Goal: Task Accomplishment & Management: Use online tool/utility

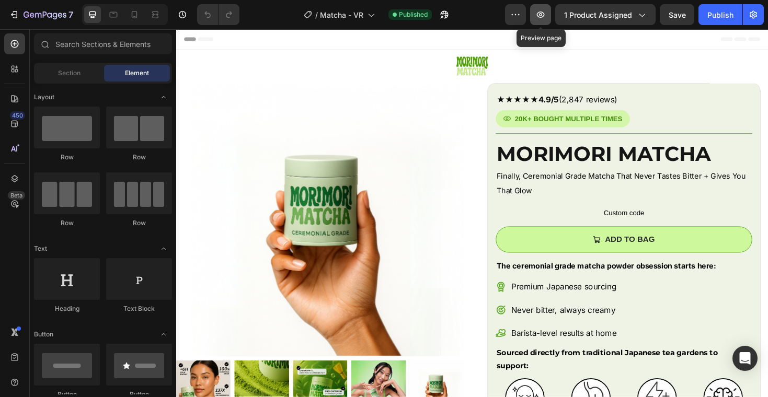
click at [542, 14] on icon "button" at bounding box center [540, 14] width 10 height 10
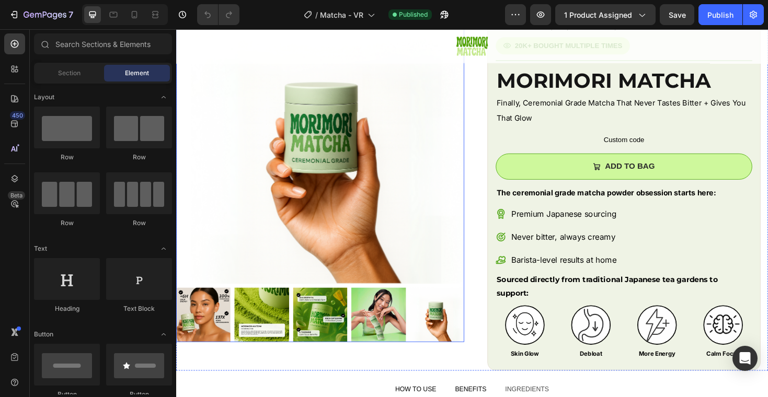
scroll to position [100, 0]
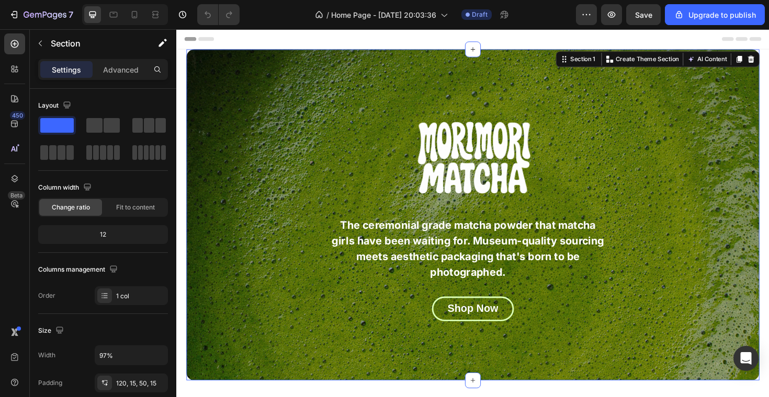
click at [239, 74] on div "Image The ceremonial grade matcha powder that matcha girls have been waiting fo…" at bounding box center [490, 226] width 606 height 351
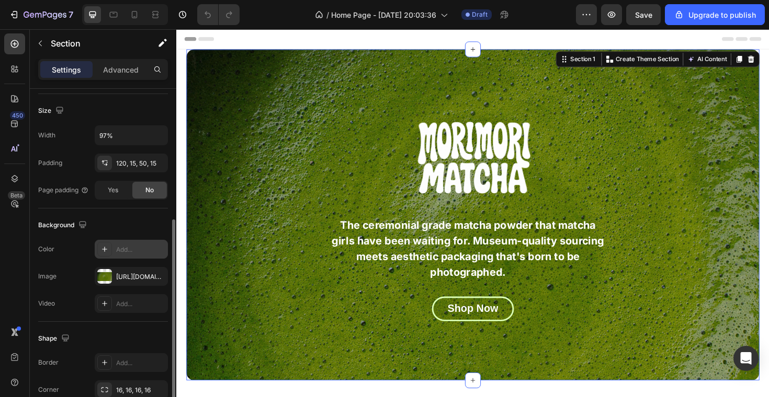
scroll to position [251, 0]
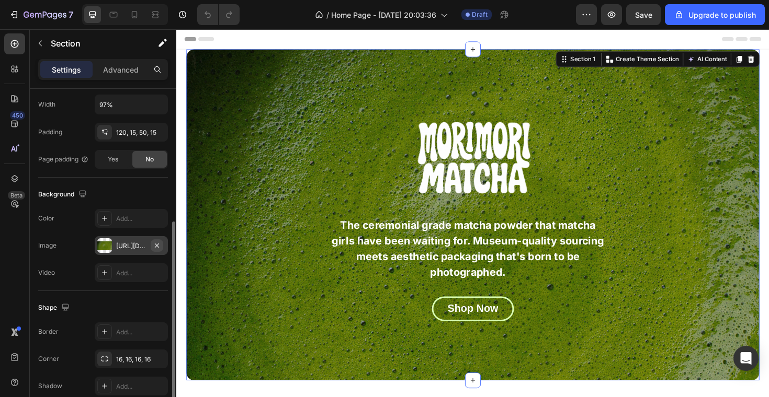
click at [159, 243] on icon "button" at bounding box center [157, 246] width 8 height 8
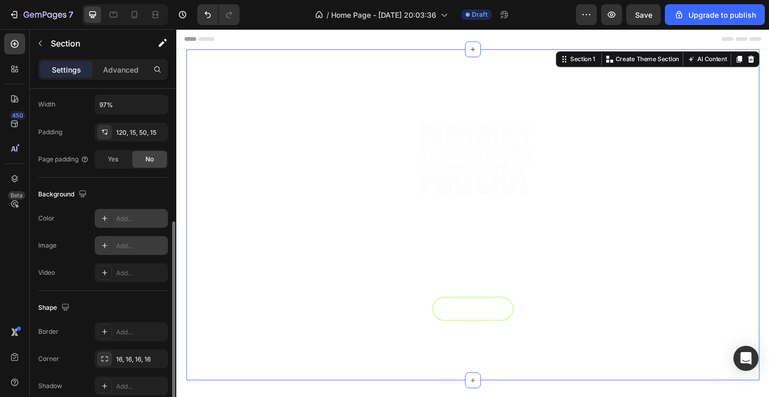
click at [104, 219] on icon at bounding box center [104, 218] width 5 height 5
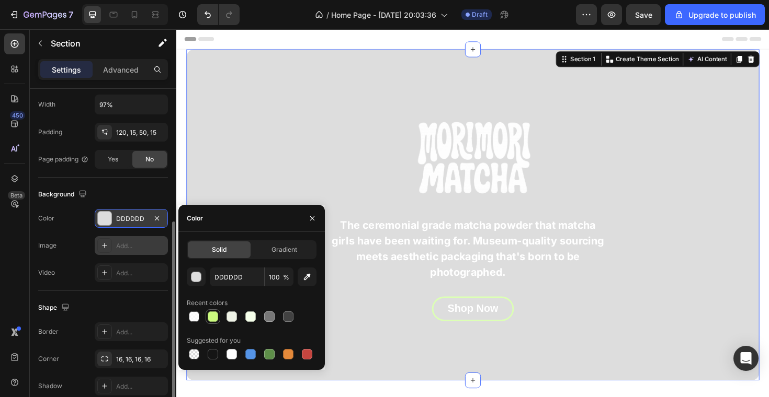
click at [217, 319] on div at bounding box center [213, 317] width 10 height 10
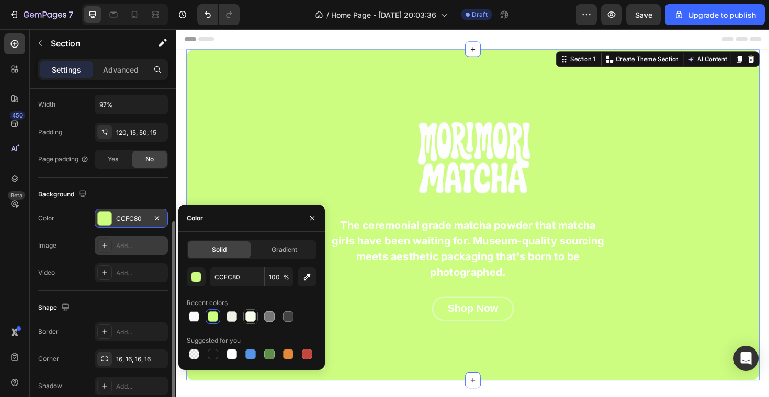
click at [248, 318] on div at bounding box center [250, 317] width 10 height 10
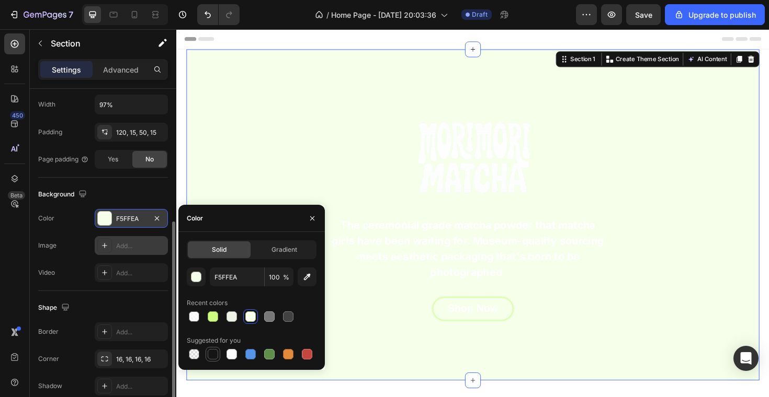
click at [212, 355] on div at bounding box center [213, 354] width 10 height 10
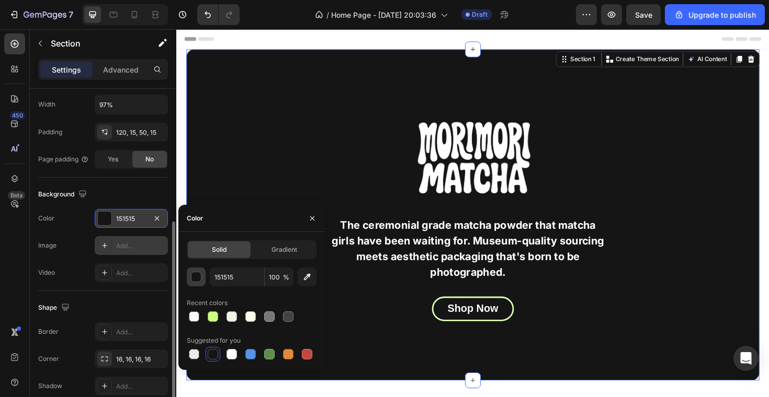
click at [198, 276] on div "button" at bounding box center [196, 277] width 10 height 10
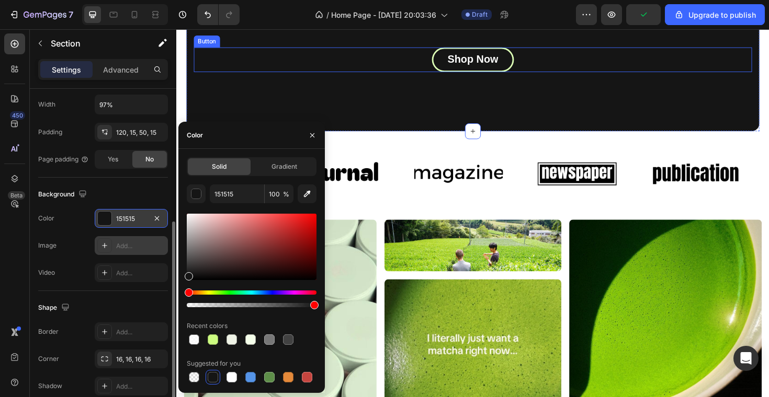
scroll to position [310, 0]
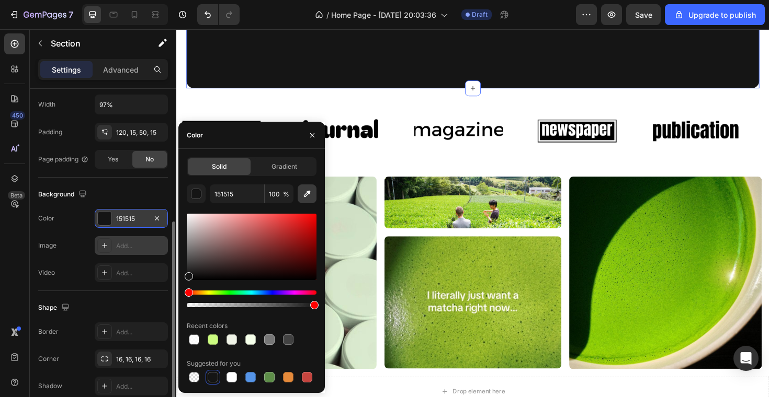
click at [304, 194] on icon "button" at bounding box center [307, 194] width 10 height 10
type input "8ECB15"
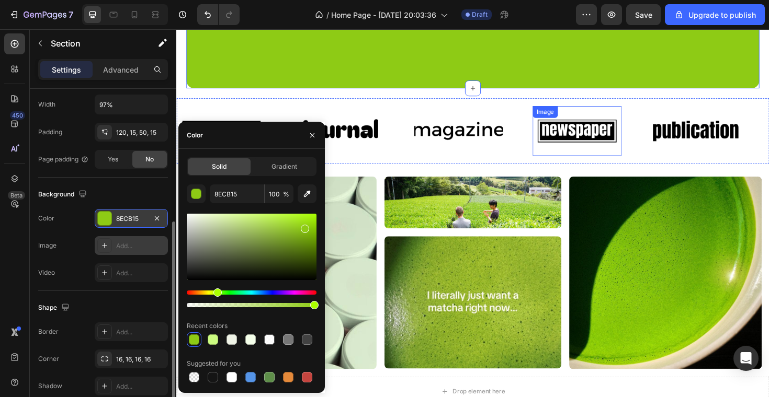
click at [543, 118] on div "Image" at bounding box center [490, 137] width 125 height 52
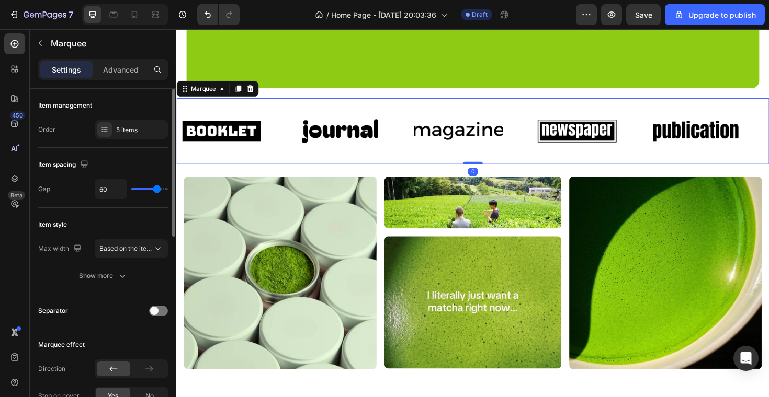
scroll to position [0, 0]
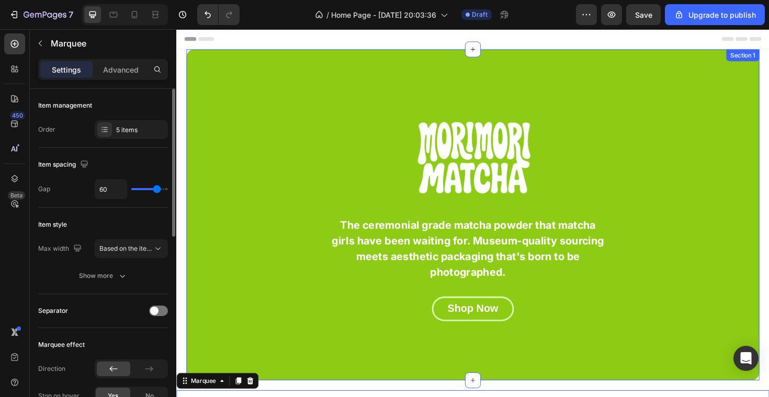
click at [395, 78] on div "Image The ceremonial grade matcha powder that matcha girls have been waiting fo…" at bounding box center [490, 226] width 606 height 351
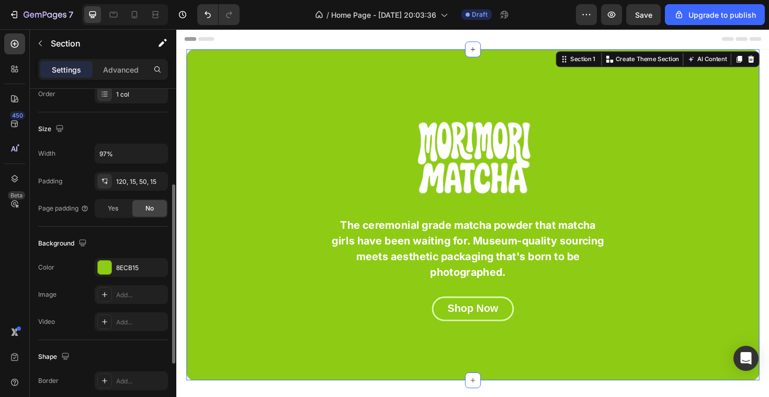
scroll to position [269, 0]
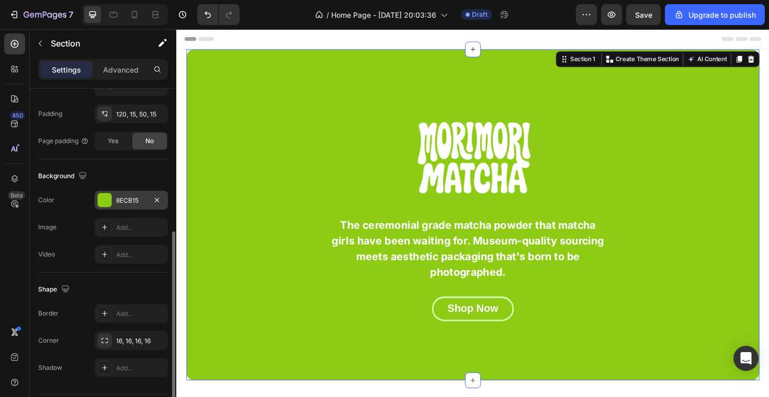
click at [102, 196] on div at bounding box center [105, 200] width 14 height 14
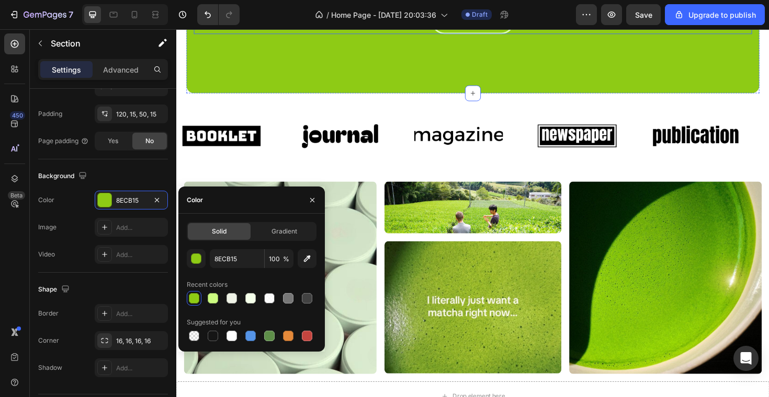
scroll to position [299, 0]
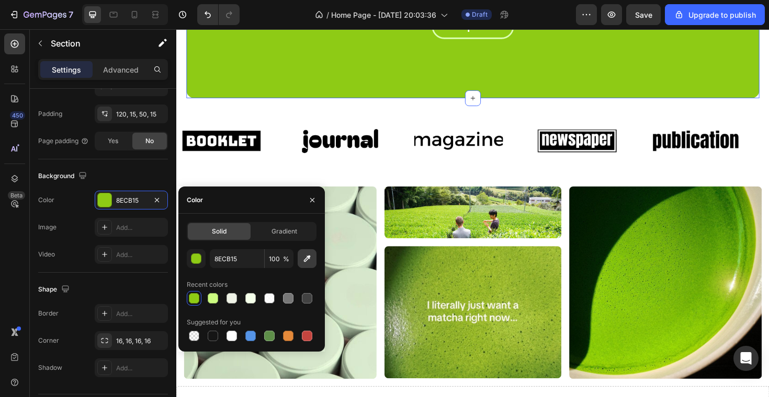
click at [311, 255] on icon "button" at bounding box center [307, 259] width 10 height 10
type input "6DAE11"
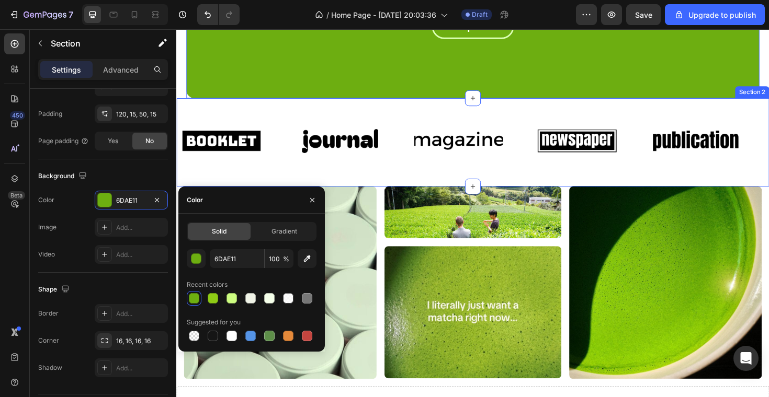
click at [745, 182] on div "Image Image Image Image Image Image Image Image Image Image Marquee Row" at bounding box center [489, 151] width 627 height 77
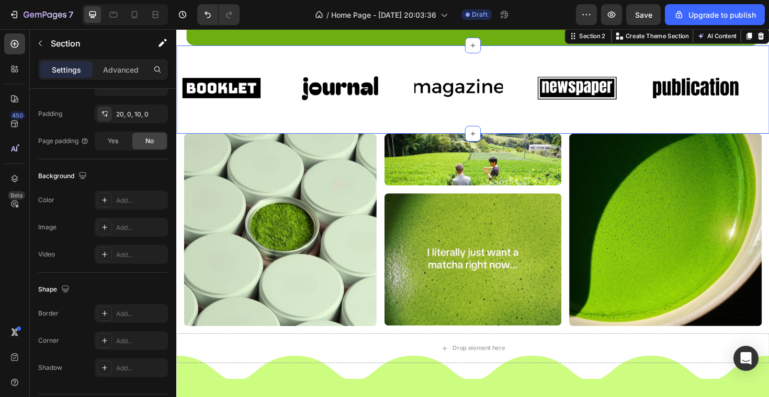
scroll to position [357, 0]
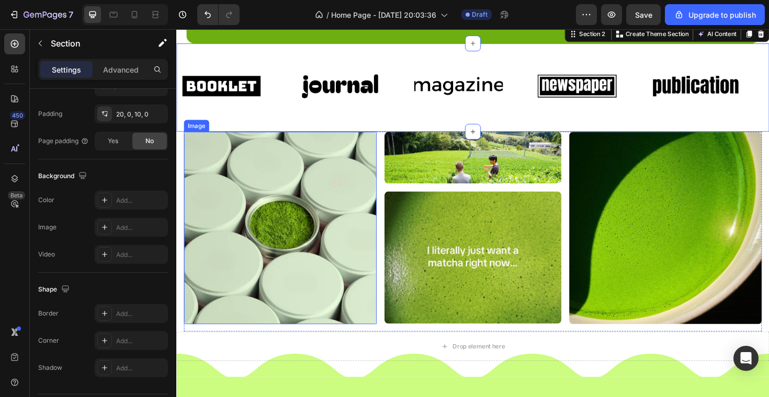
click at [325, 205] on img at bounding box center [286, 240] width 204 height 204
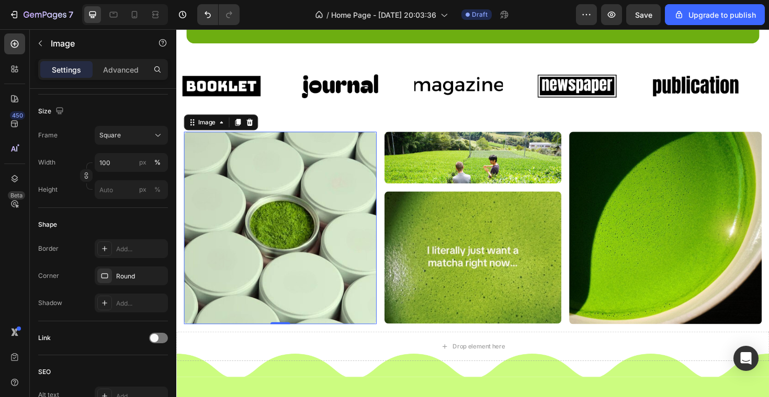
scroll to position [0, 0]
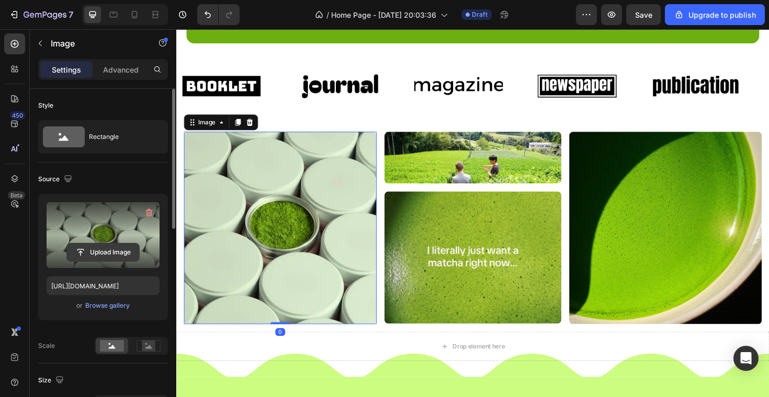
click at [118, 251] on input "file" at bounding box center [103, 253] width 72 height 18
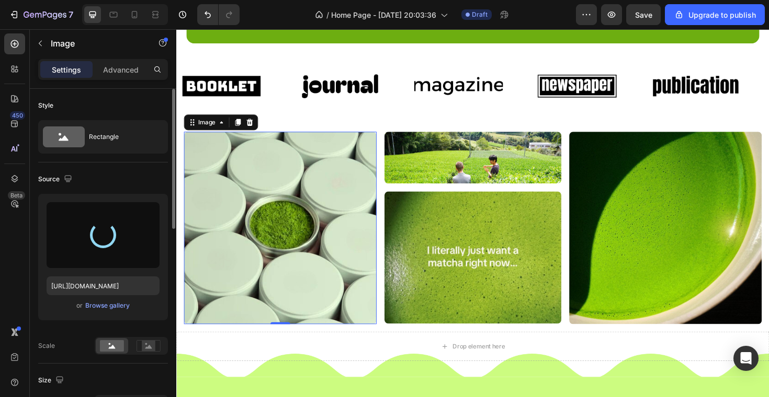
type input "https://cdn.shopify.com/s/files/1/0969/5202/5419/files/gempages_584515755731583…"
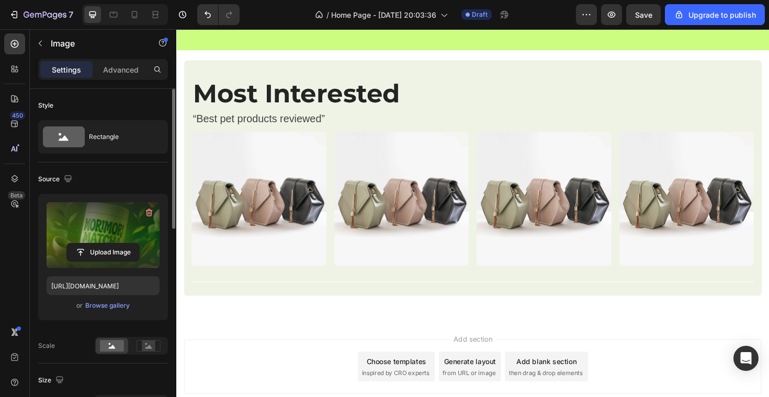
scroll to position [1211, 0]
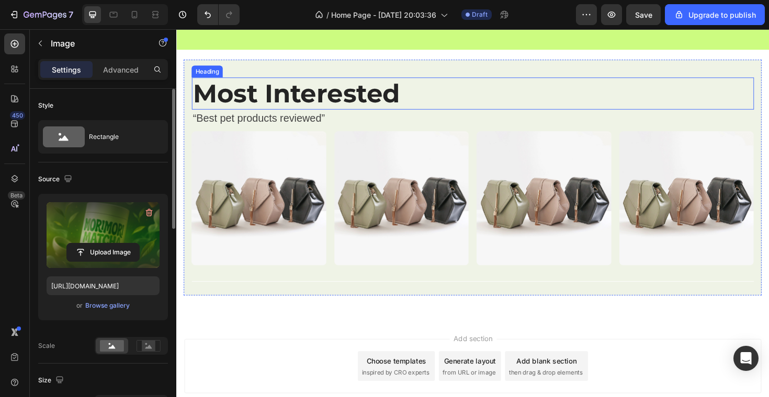
click at [279, 94] on h2 "Most Interested" at bounding box center [489, 98] width 595 height 34
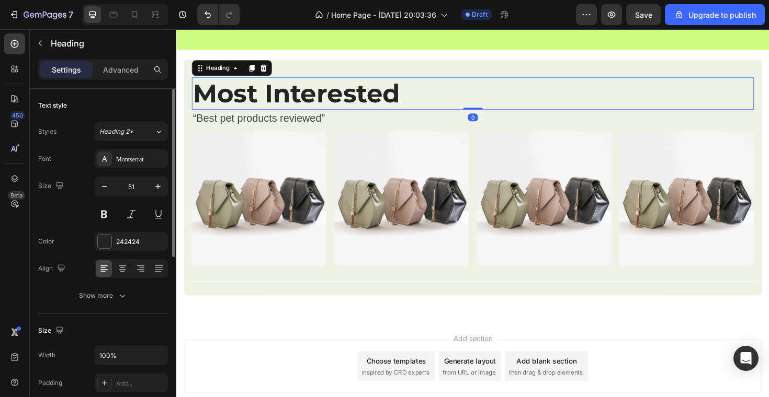
click at [288, 94] on h2 "Most Interested" at bounding box center [489, 98] width 595 height 34
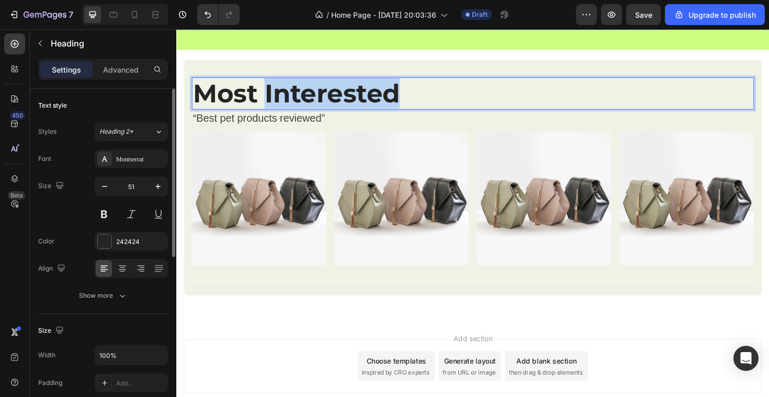
click at [288, 94] on p "Most Interested" at bounding box center [489, 98] width 593 height 32
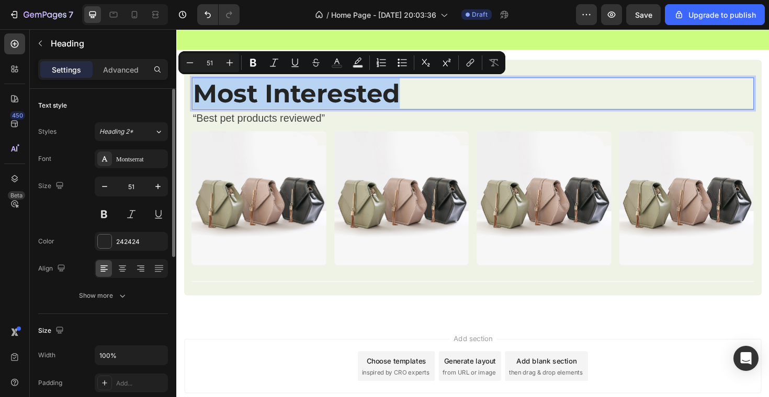
scroll to position [1210, 0]
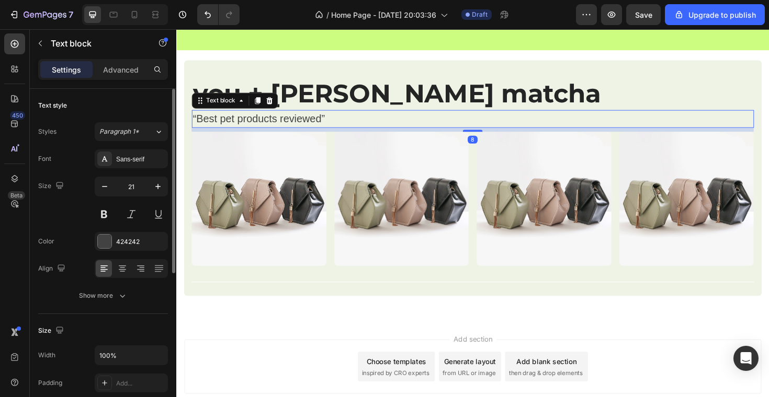
click at [273, 125] on p "“Best pet products reviewed”" at bounding box center [489, 124] width 593 height 17
click at [277, 107] on icon at bounding box center [274, 104] width 7 height 7
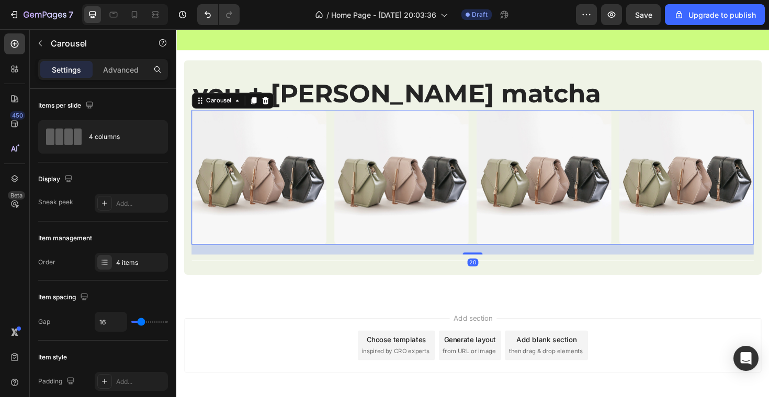
click at [338, 155] on div "Image Image Image Image" at bounding box center [489, 186] width 595 height 143
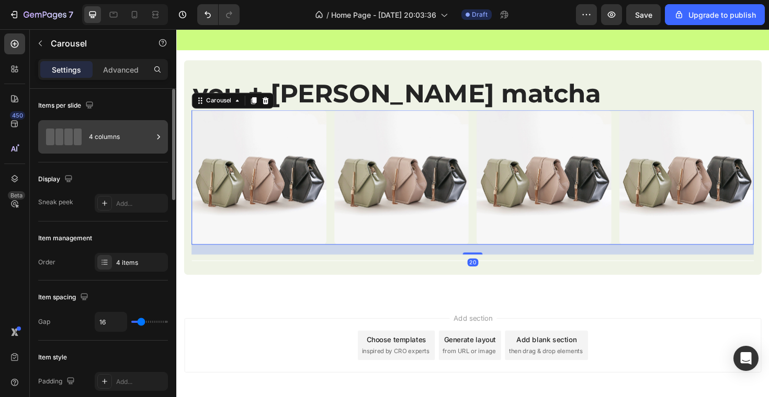
click at [138, 141] on div "4 columns" at bounding box center [121, 137] width 64 height 24
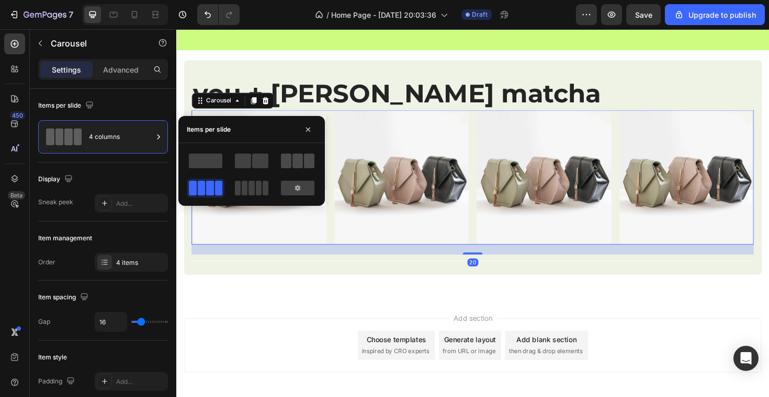
click at [297, 161] on span at bounding box center [297, 161] width 10 height 15
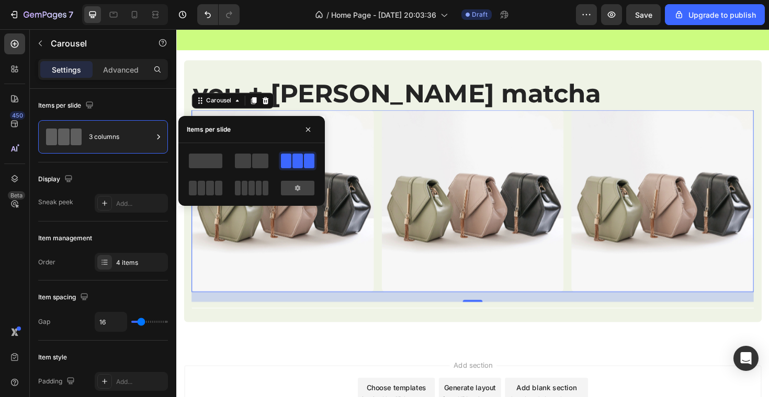
click at [590, 153] on div "Image Image Image Image" at bounding box center [489, 211] width 595 height 193
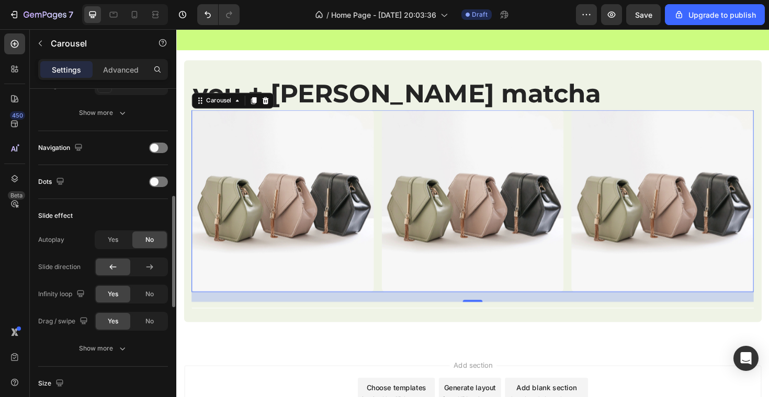
scroll to position [324, 0]
click at [152, 147] on span at bounding box center [154, 147] width 8 height 8
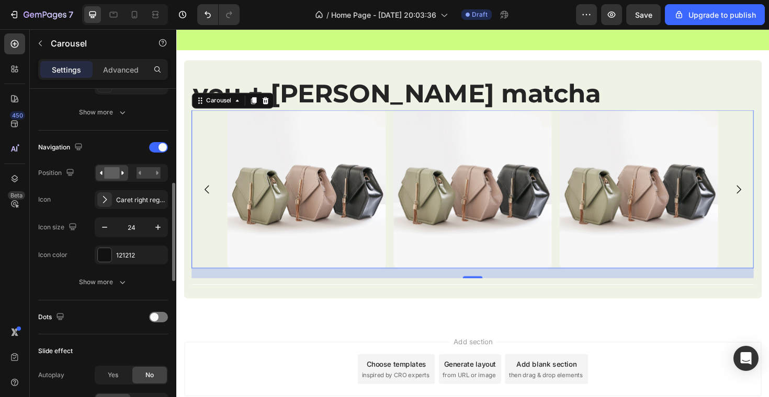
click at [117, 271] on div "Navigation Position Icon Caret right regular Icon size 24 Icon color 121212 Sho…" at bounding box center [103, 215] width 130 height 153
click at [125, 282] on icon "button" at bounding box center [122, 282] width 10 height 10
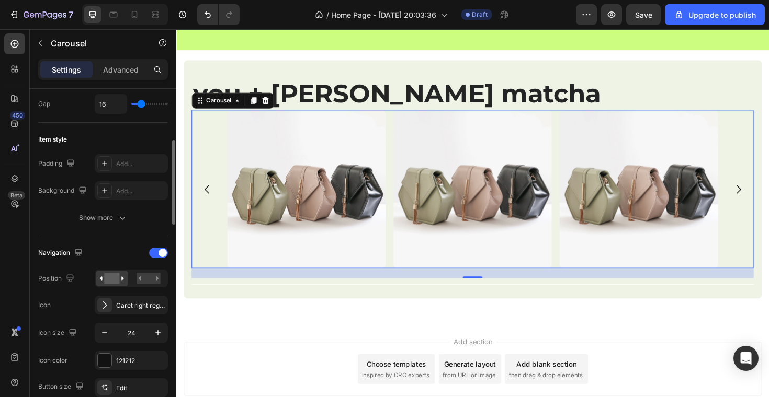
scroll to position [215, 0]
click at [163, 254] on span at bounding box center [162, 255] width 8 height 8
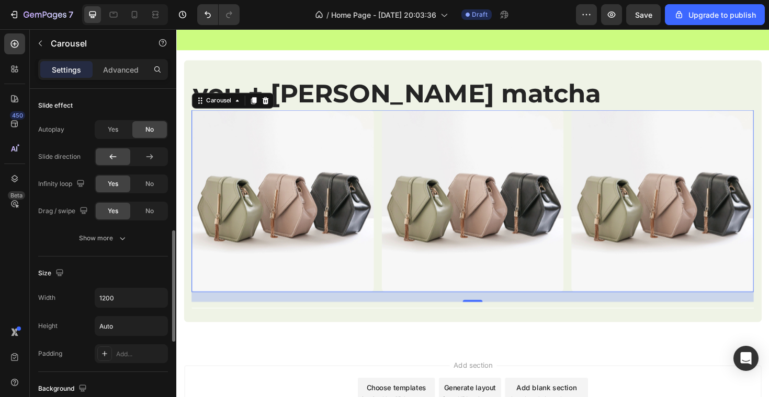
scroll to position [436, 0]
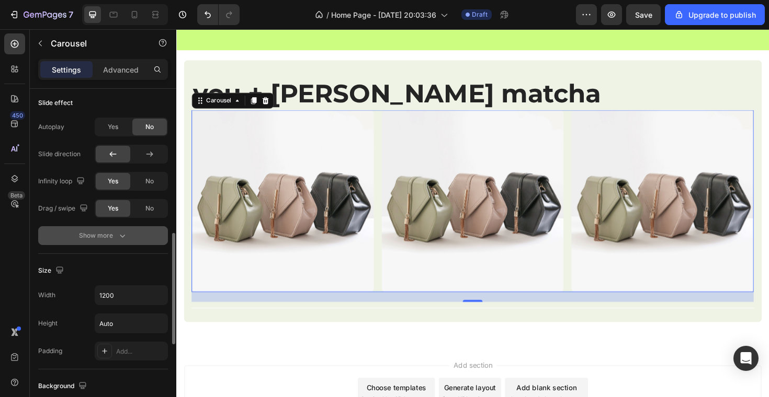
click at [141, 237] on button "Show more" at bounding box center [103, 235] width 130 height 19
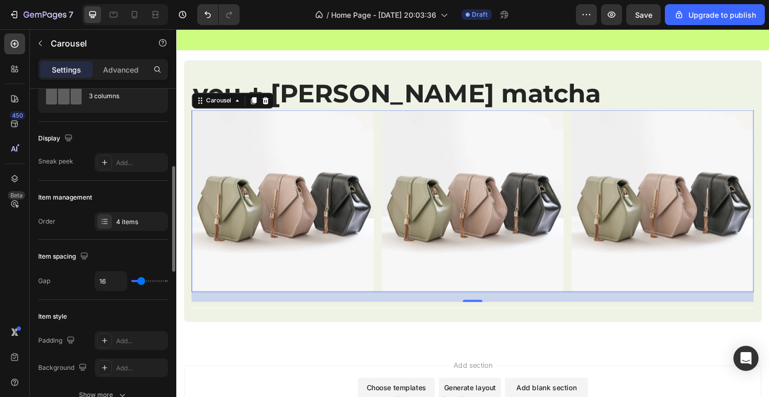
scroll to position [0, 0]
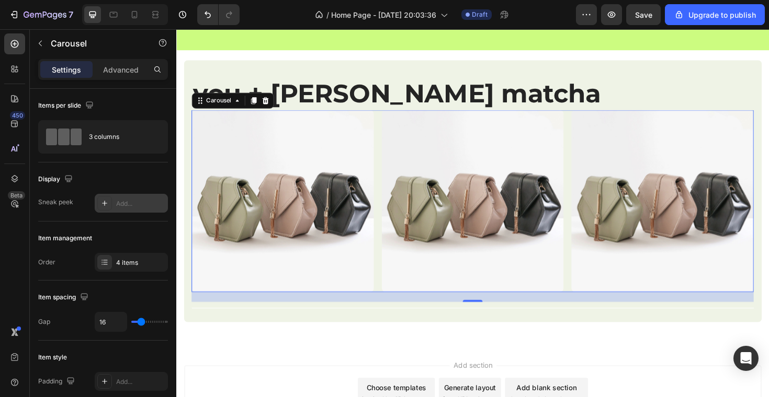
click at [107, 200] on icon at bounding box center [104, 203] width 8 height 8
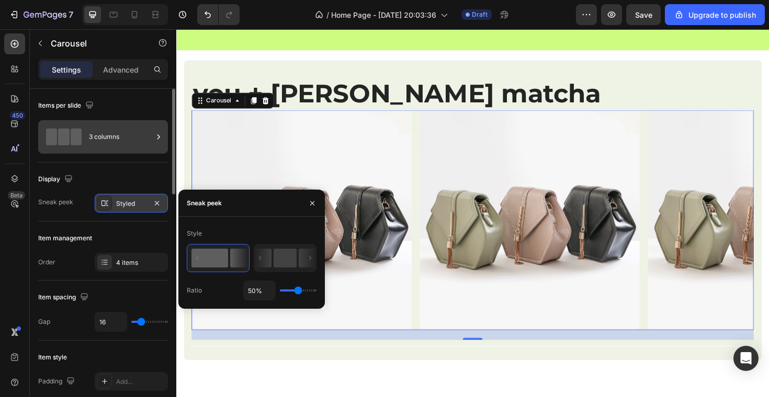
click at [110, 137] on div "3 columns" at bounding box center [121, 137] width 64 height 24
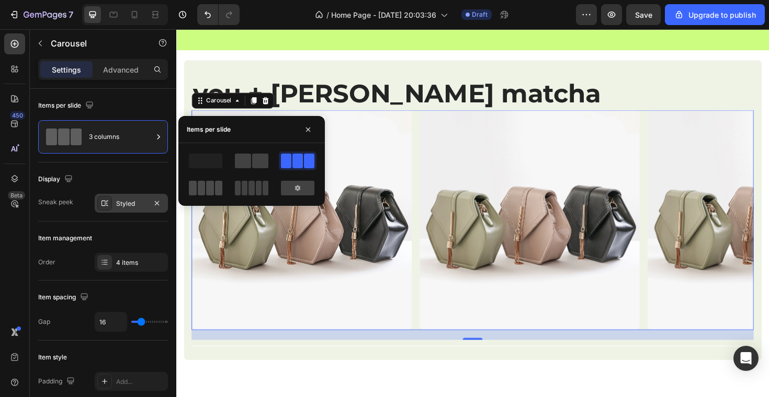
click at [203, 185] on span at bounding box center [202, 188] width 8 height 15
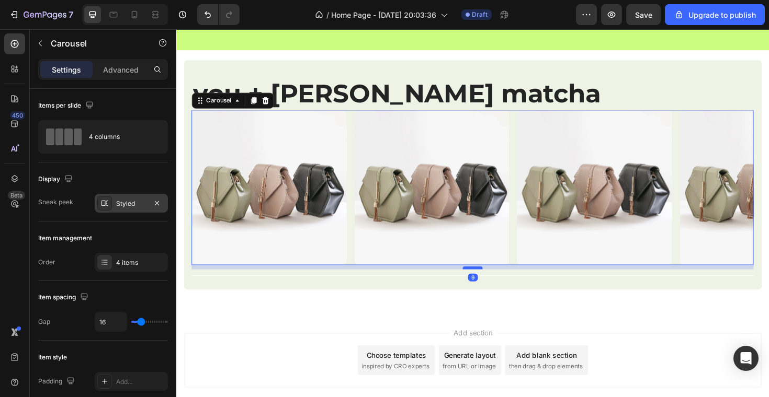
drag, startPoint x: 487, startPoint y: 289, endPoint x: 487, endPoint y: 283, distance: 5.8
click at [487, 283] on div at bounding box center [489, 282] width 21 height 3
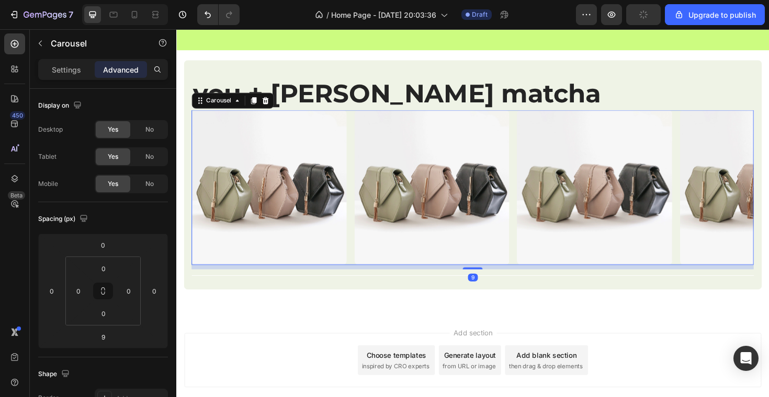
click at [341, 300] on div "you + morimori matcha Heading Image Image Image Image Carousel 9 Title Line Row" at bounding box center [490, 183] width 612 height 243
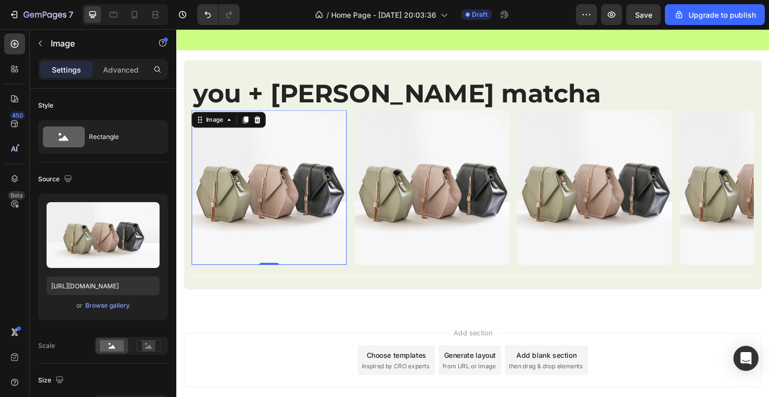
click at [282, 193] on img at bounding box center [274, 197] width 164 height 164
click at [102, 307] on div "Browse gallery" at bounding box center [107, 305] width 44 height 9
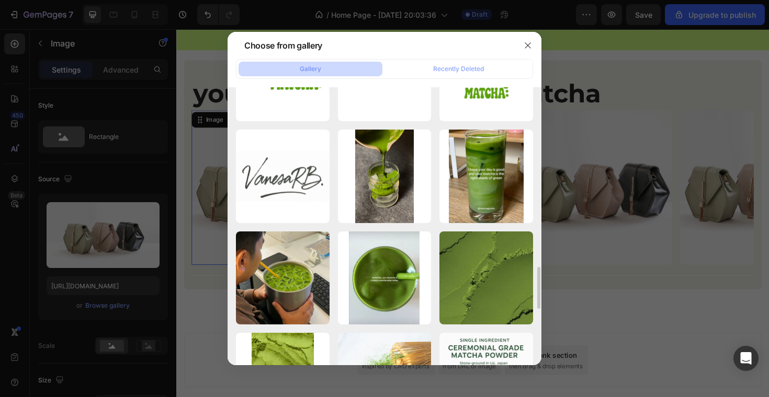
scroll to position [1188, 0]
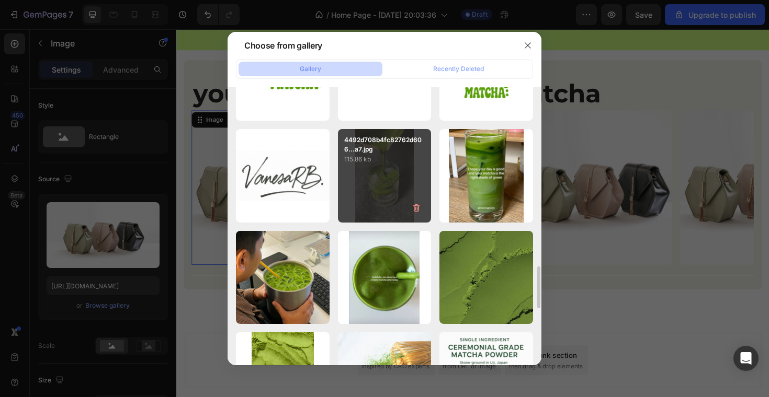
click at [390, 173] on div "4492d708b4fc82762d606...a7.jpg 115.86 kb" at bounding box center [385, 176] width 94 height 94
type input "https://cdn.shopify.com/s/files/1/0969/5202/5419/files/gempages_584515755731583…"
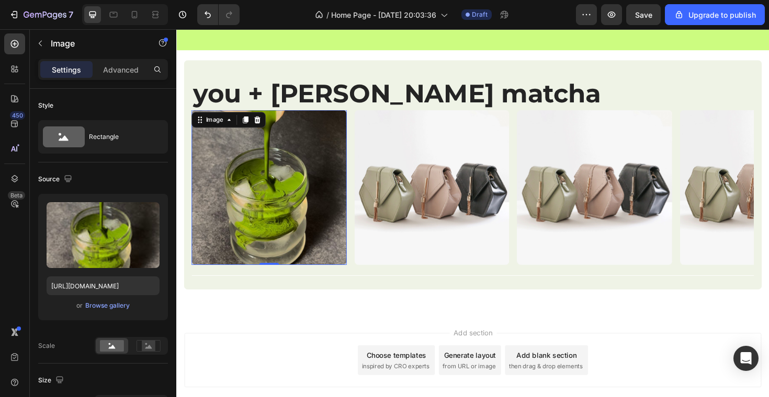
click at [276, 215] on img at bounding box center [274, 197] width 164 height 164
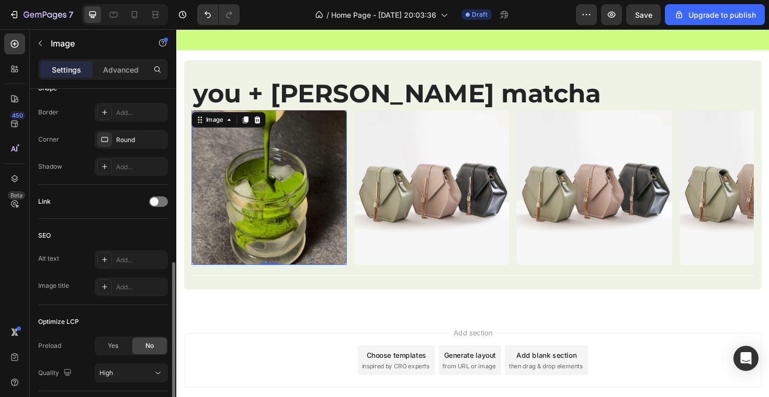
scroll to position [416, 0]
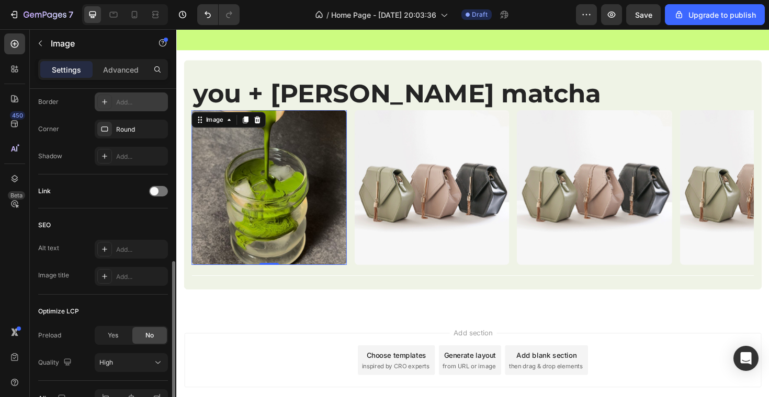
click at [106, 104] on icon at bounding box center [104, 102] width 8 height 8
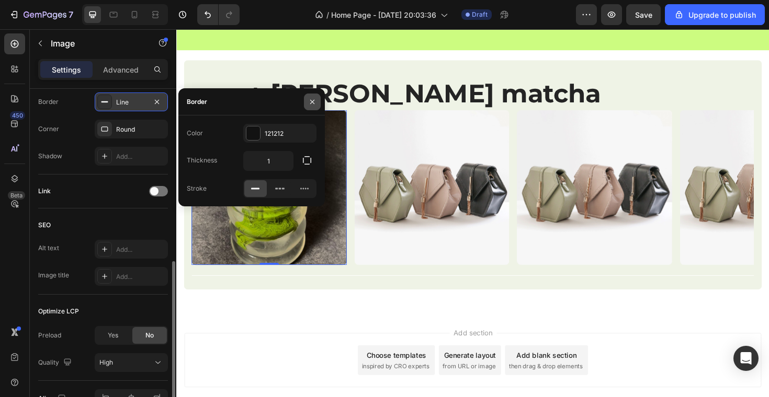
click at [306, 103] on button "button" at bounding box center [312, 102] width 17 height 17
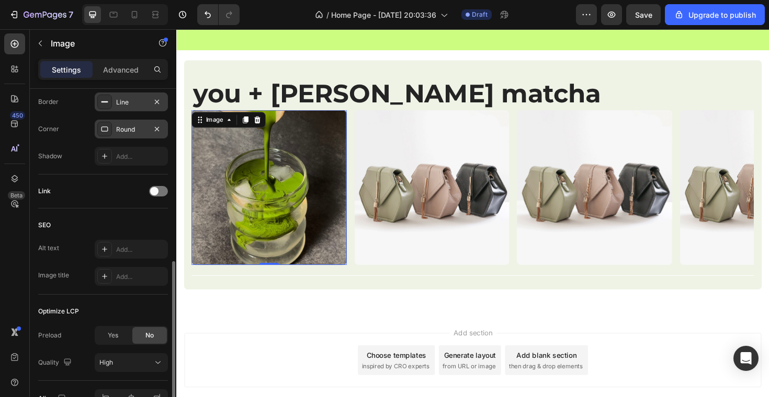
click at [133, 131] on div "Round" at bounding box center [131, 129] width 30 height 9
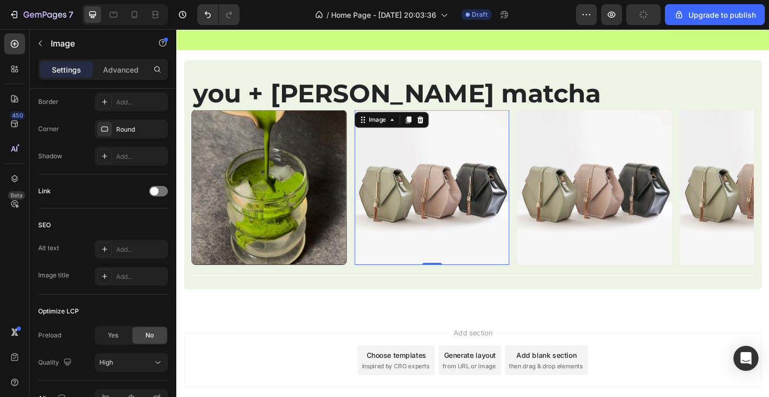
click at [386, 258] on img at bounding box center [447, 197] width 164 height 164
click at [239, 207] on img at bounding box center [274, 197] width 164 height 164
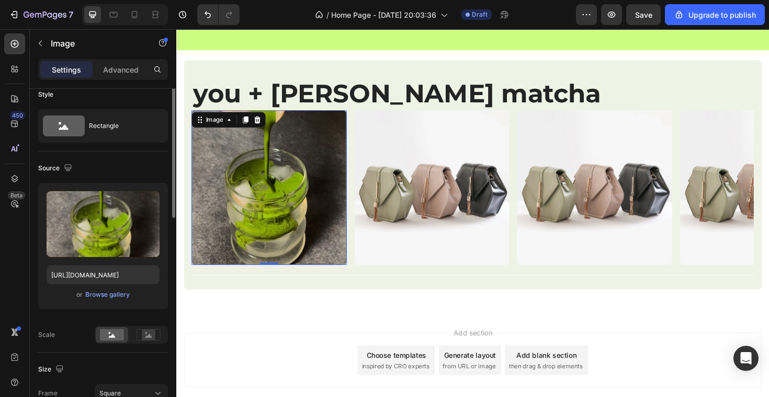
scroll to position [0, 0]
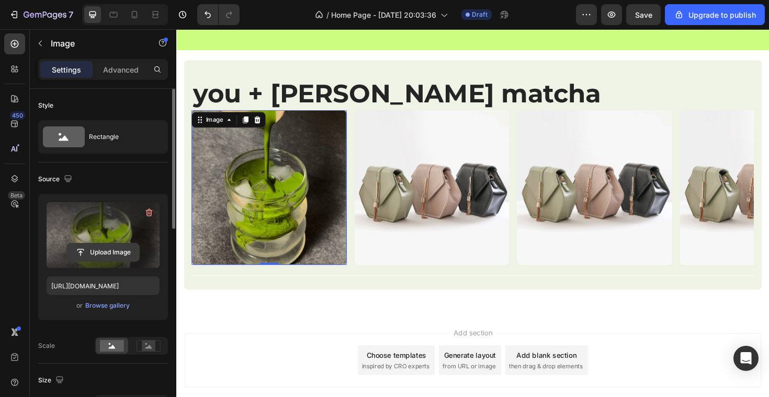
click at [119, 250] on input "file" at bounding box center [103, 253] width 72 height 18
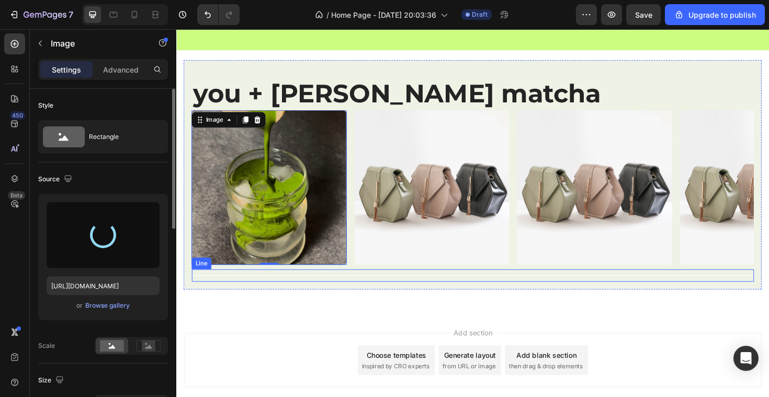
type input "https://cdn.shopify.com/s/files/1/0969/5202/5419/files/gempages_584515755731583…"
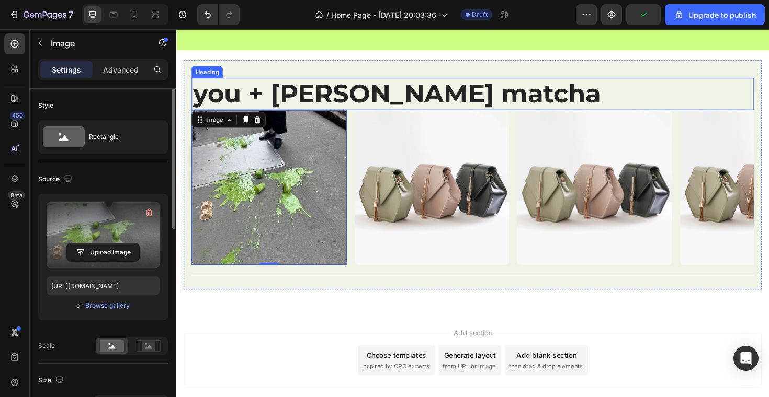
click at [312, 95] on p "you + morimori matcha" at bounding box center [489, 98] width 593 height 32
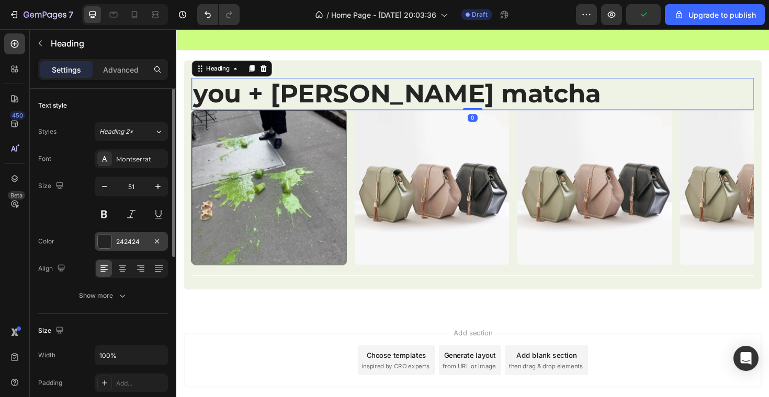
click at [107, 237] on div at bounding box center [105, 242] width 14 height 14
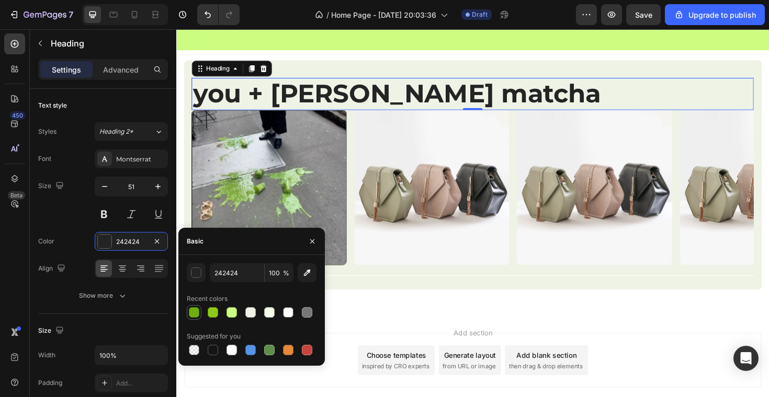
click at [190, 315] on div at bounding box center [194, 312] width 10 height 10
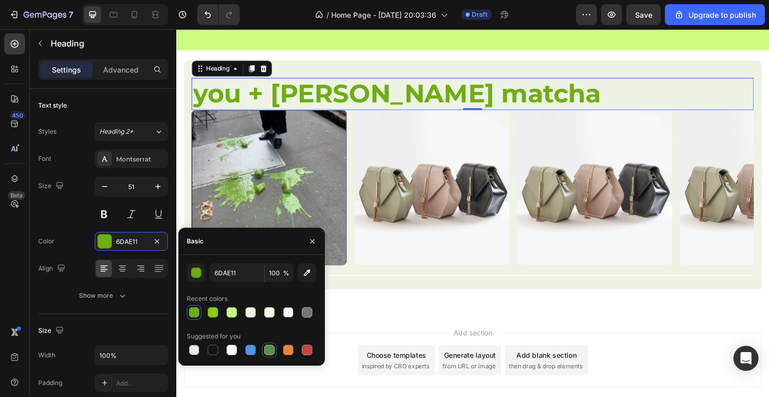
click at [271, 349] on div at bounding box center [269, 350] width 10 height 10
type input "5E8E49"
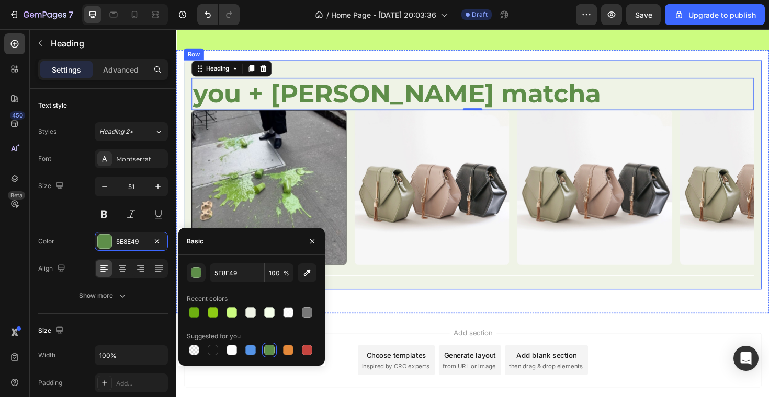
click at [432, 301] on div "you + morimori matcha Heading 0 Image Image Image Image Carousel Title Line Row" at bounding box center [490, 183] width 612 height 243
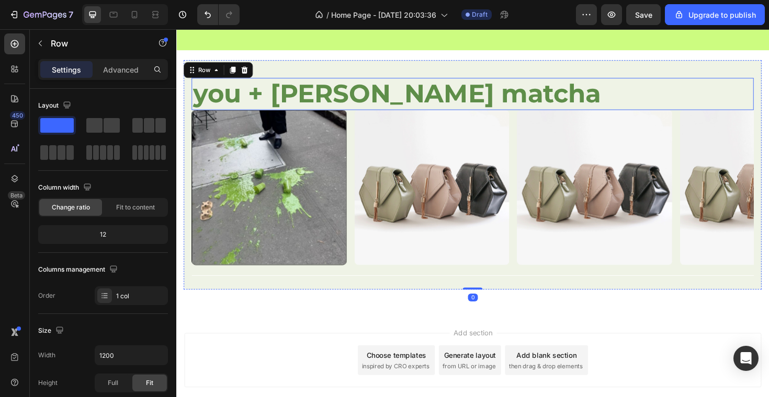
click at [382, 101] on p "you + morimori matcha" at bounding box center [489, 98] width 593 height 32
click at [380, 73] on div "you + morimori matcha Heading Image Image Image Image Carousel Title Line" at bounding box center [489, 184] width 595 height 226
click at [125, 66] on p "Advanced" at bounding box center [121, 69] width 36 height 11
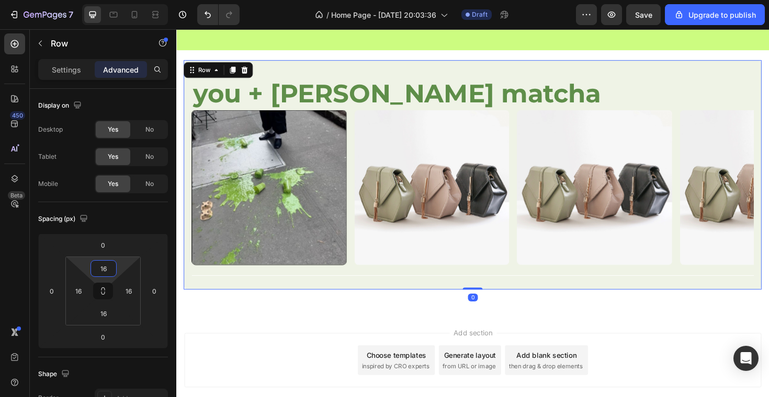
click at [107, 271] on input "16" at bounding box center [103, 269] width 21 height 16
type input "0"
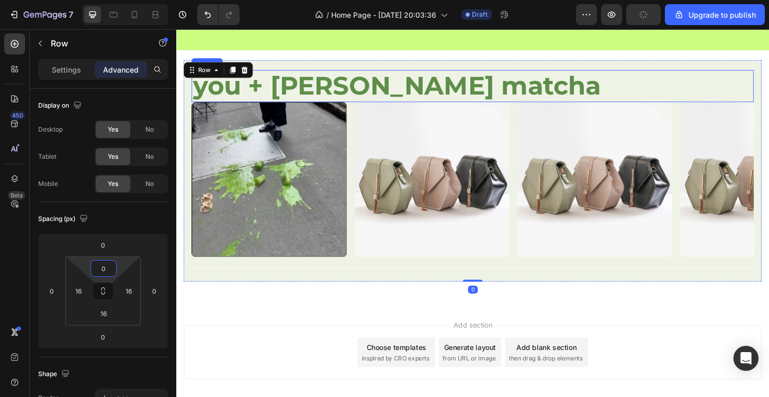
click at [359, 99] on p "you + morimori matcha" at bounding box center [489, 90] width 593 height 32
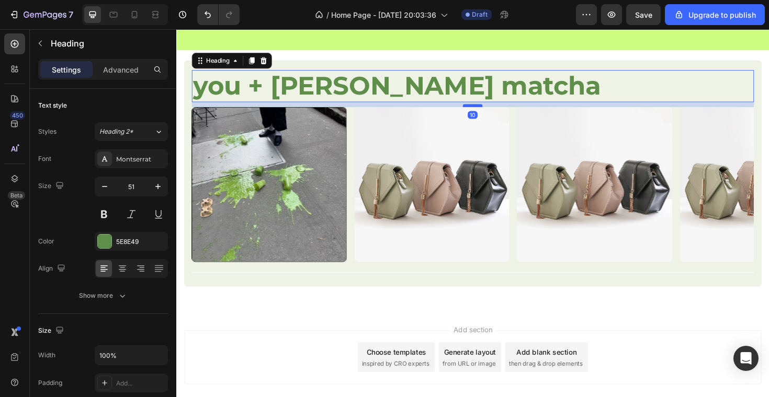
drag, startPoint x: 488, startPoint y: 106, endPoint x: 489, endPoint y: 111, distance: 5.3
click at [489, 111] on div at bounding box center [489, 110] width 21 height 3
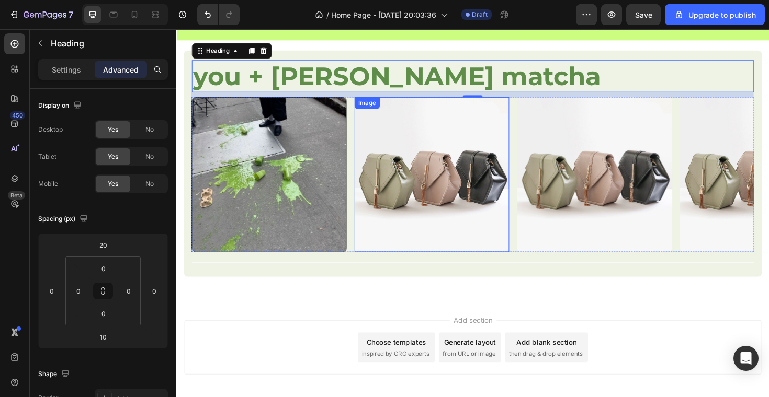
scroll to position [1224, 0]
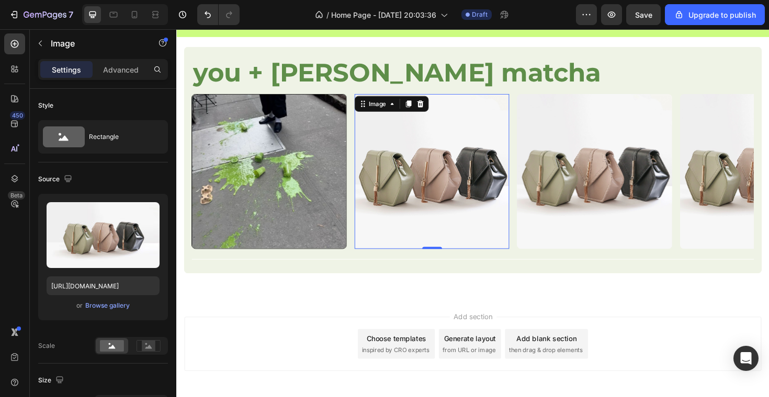
click at [480, 170] on img at bounding box center [447, 180] width 164 height 164
click at [108, 310] on div "Browse gallery" at bounding box center [107, 305] width 44 height 9
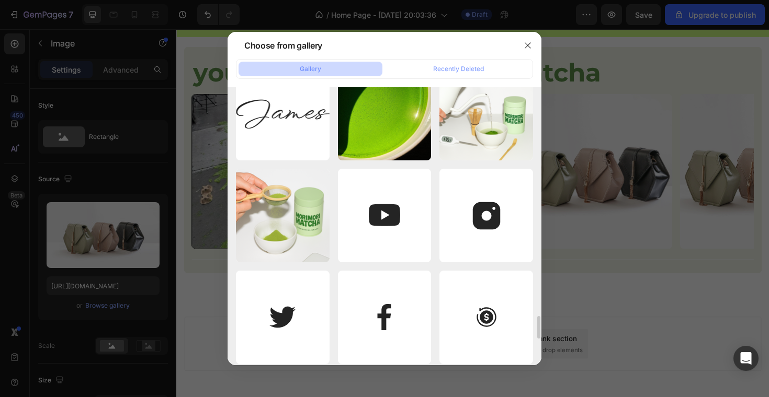
scroll to position [2883, 0]
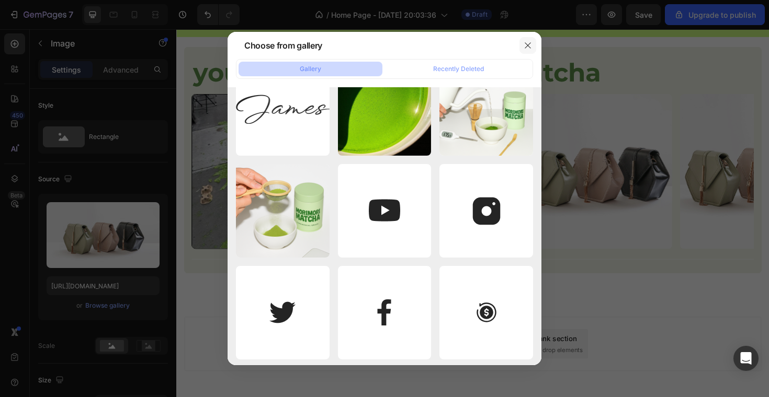
click at [528, 45] on icon "button" at bounding box center [527, 45] width 6 height 6
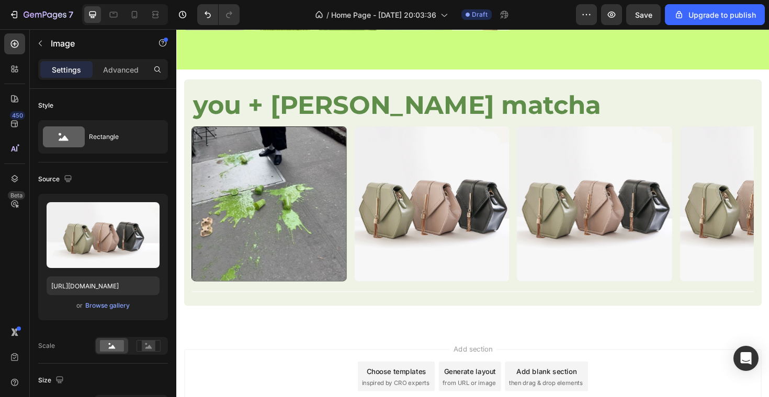
scroll to position [1175, 0]
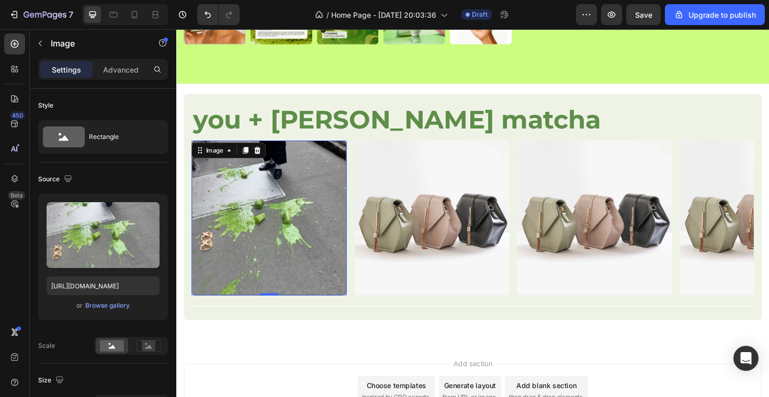
click at [327, 169] on img at bounding box center [274, 229] width 164 height 164
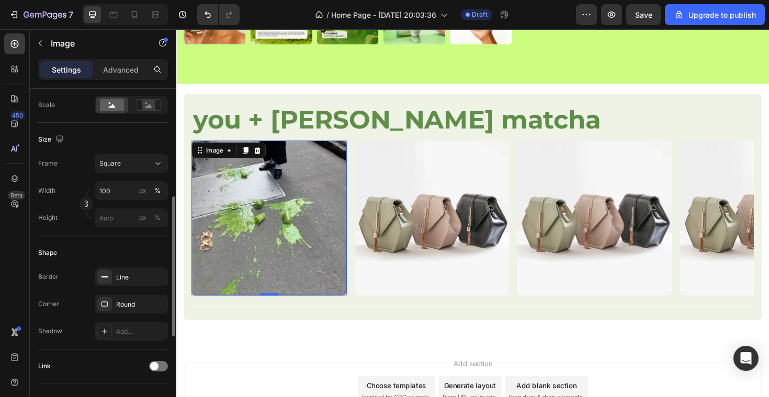
scroll to position [247, 0]
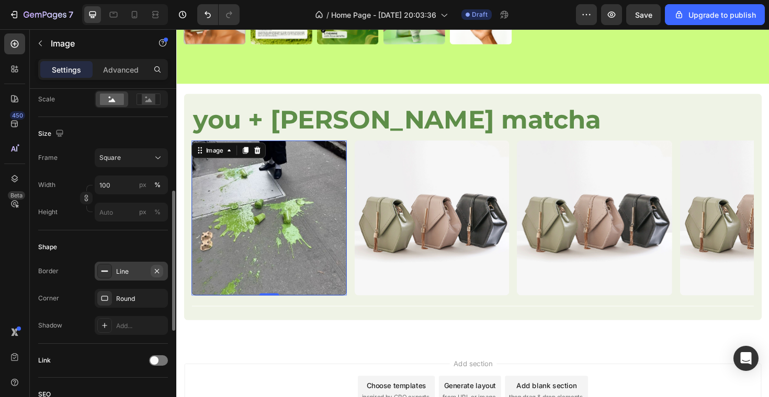
click at [157, 270] on icon "button" at bounding box center [157, 271] width 8 height 8
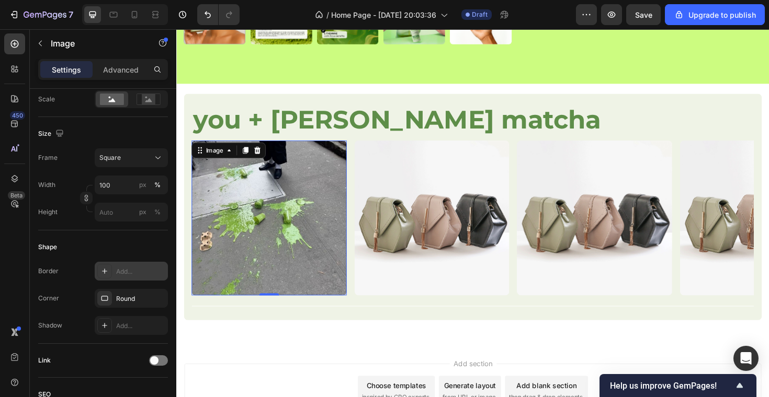
click at [320, 271] on img at bounding box center [274, 229] width 164 height 164
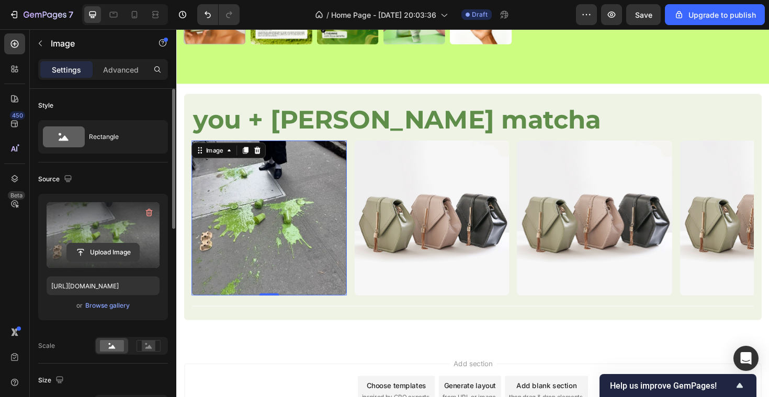
click at [114, 258] on input "file" at bounding box center [103, 253] width 72 height 18
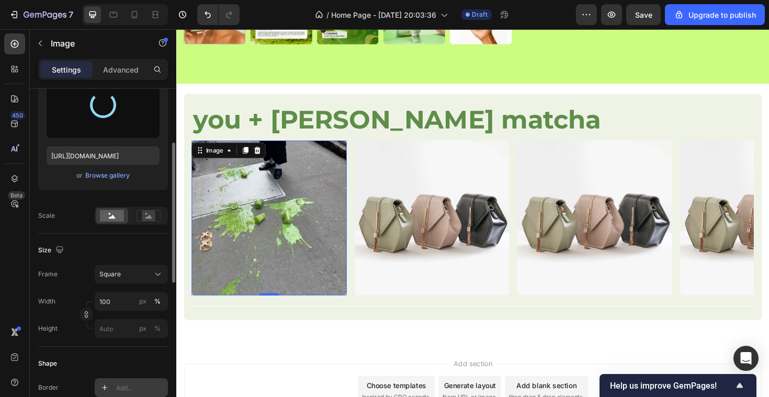
scroll to position [168, 0]
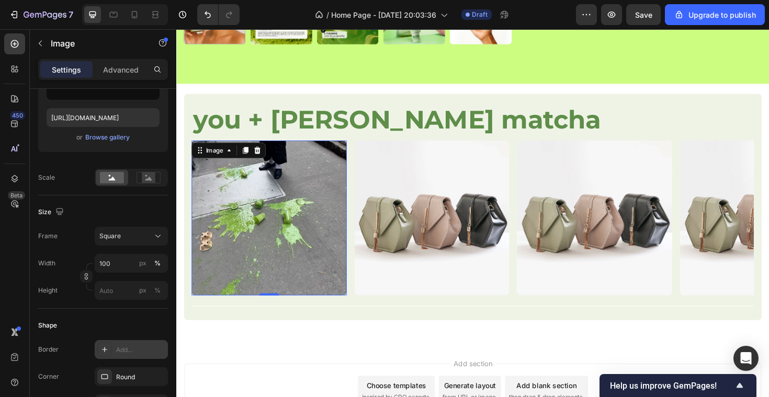
type input "https://cdn.shopify.com/s/files/1/0969/5202/5419/files/gempages_584515755731583…"
